Goal: Task Accomplishment & Management: Complete application form

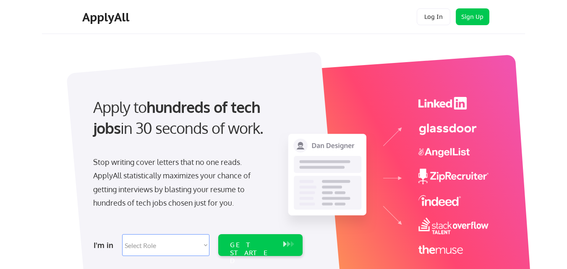
click at [172, 237] on select "Select Role Software Engineering Product Management Customer Success Sales UI/U…" at bounding box center [165, 245] width 87 height 22
select select ""data_science___analytics""
click at [122, 234] on select "Select Role Software Engineering Product Management Customer Success Sales UI/U…" at bounding box center [165, 245] width 87 height 22
select select ""data_science___analytics""
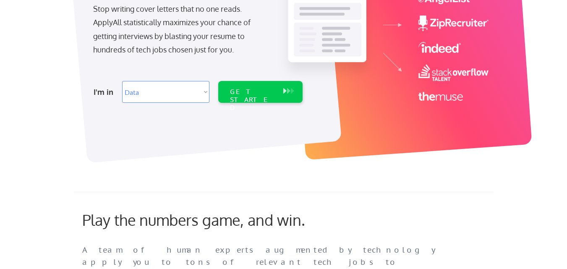
scroll to position [154, 0]
click at [265, 96] on div "GET STARTED" at bounding box center [252, 92] width 53 height 22
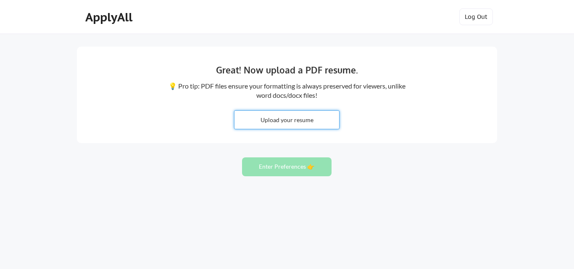
click at [295, 120] on input "file" at bounding box center [286, 120] width 105 height 18
type input "C:\fakepath\YogendraReddy_Resume.pdf"
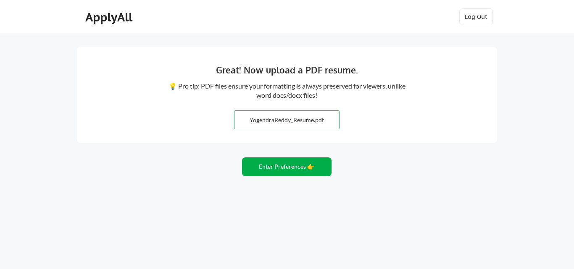
click at [292, 165] on button "Enter Preferences 👉" at bounding box center [286, 167] width 89 height 19
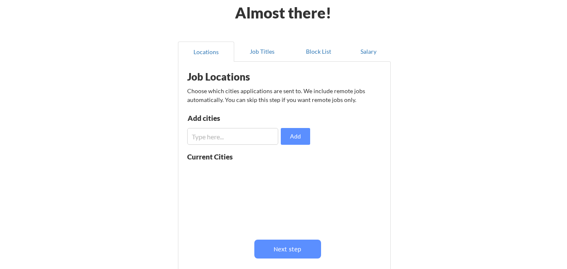
scroll to position [41, 0]
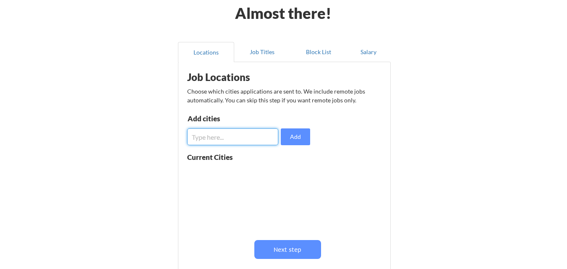
click at [256, 137] on input "input" at bounding box center [232, 137] width 91 height 17
click at [251, 142] on input "input" at bounding box center [232, 137] width 91 height 17
type input "Bangalore"
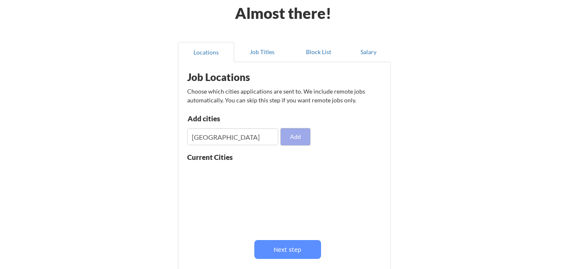
click at [292, 139] on button "Add" at bounding box center [295, 137] width 29 height 17
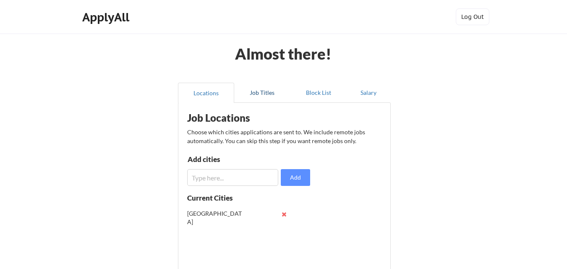
click at [255, 90] on button "Job Titles" at bounding box center [262, 93] width 56 height 20
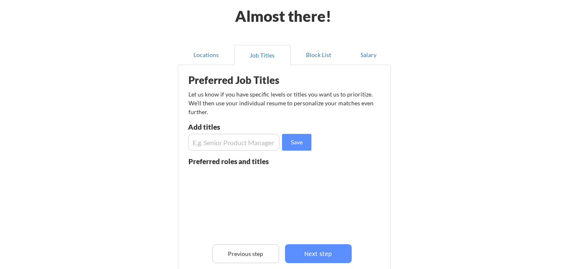
scroll to position [27, 0]
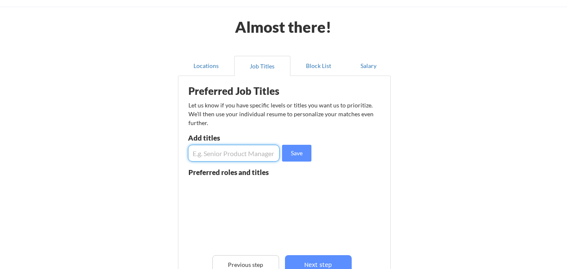
click at [234, 154] on input "input" at bounding box center [234, 153] width 92 height 17
click at [320, 71] on button "Block List" at bounding box center [319, 66] width 56 height 20
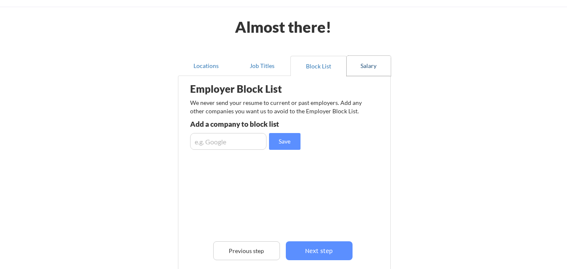
click at [362, 68] on button "Salary" at bounding box center [369, 66] width 44 height 20
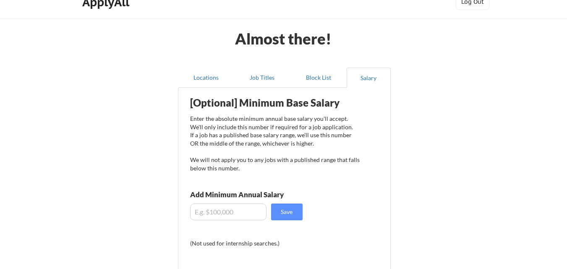
scroll to position [0, 0]
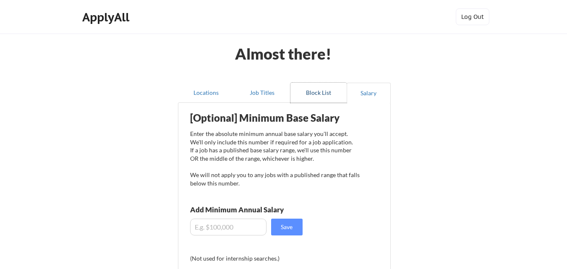
click at [316, 94] on button "Block List" at bounding box center [319, 93] width 56 height 20
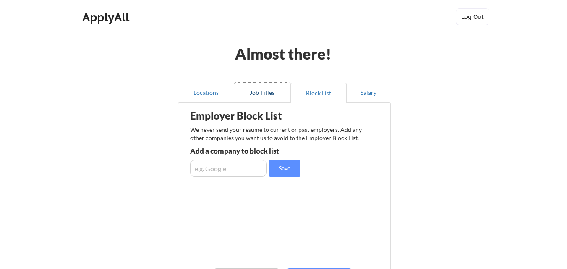
click at [276, 95] on button "Job Titles" at bounding box center [262, 93] width 56 height 20
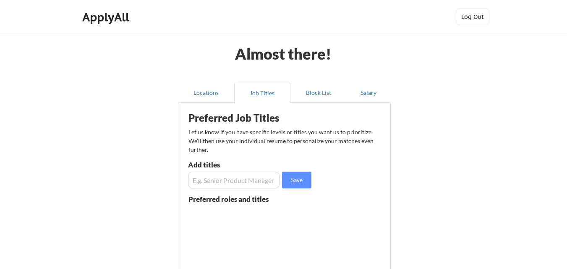
click at [221, 180] on input "input" at bounding box center [234, 180] width 92 height 17
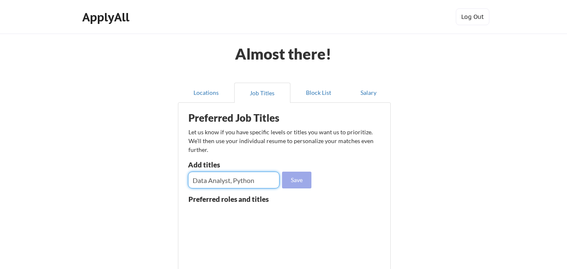
type input "Data Analyst, Python"
click at [290, 181] on button "Save" at bounding box center [296, 180] width 29 height 17
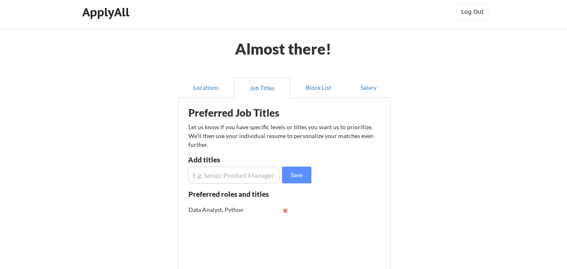
scroll to position [14, 0]
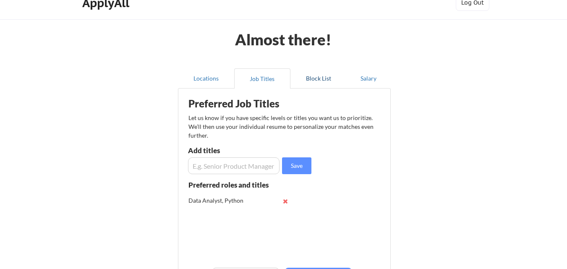
click at [317, 83] on button "Block List" at bounding box center [319, 78] width 56 height 20
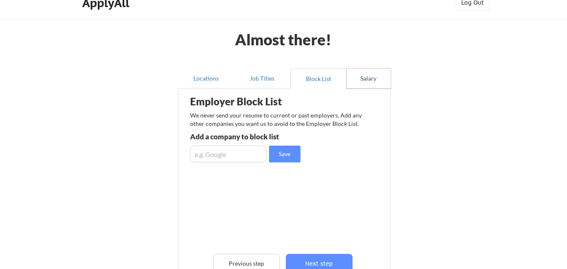
click at [374, 79] on button "Salary" at bounding box center [369, 78] width 44 height 20
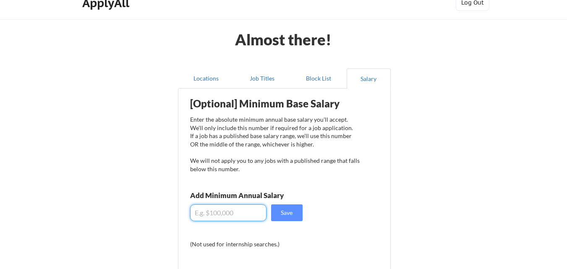
click at [223, 215] on input "input" at bounding box center [228, 213] width 76 height 17
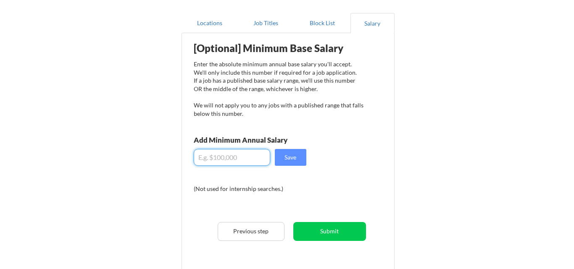
scroll to position [70, 0]
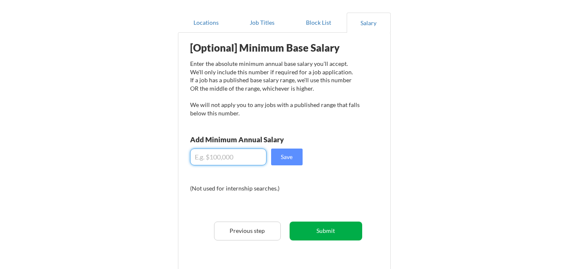
click at [322, 224] on button "Submit" at bounding box center [326, 231] width 73 height 19
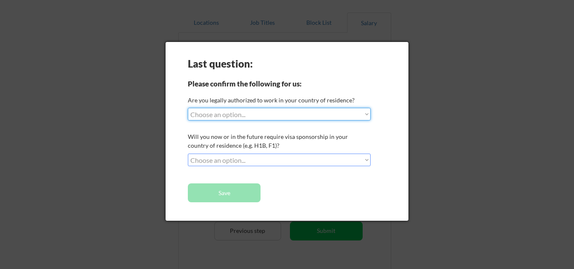
click at [244, 116] on select "Choose an option... Yes, I am a US Citizen Yes, I am a Canadian Citizen Yes, I …" at bounding box center [279, 114] width 183 height 13
